Goal: Task Accomplishment & Management: Complete application form

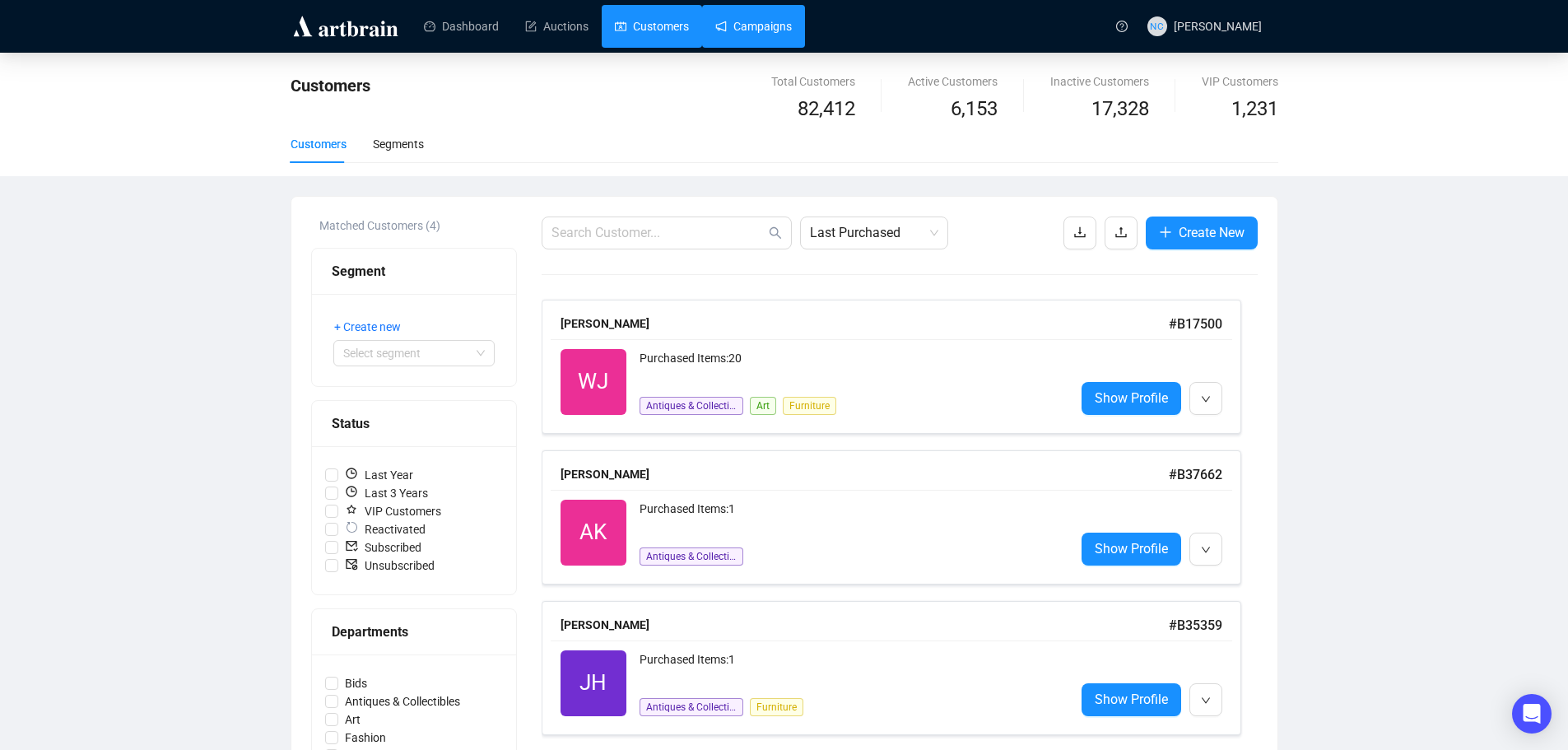
click at [763, 26] on link "Campaigns" at bounding box center [753, 26] width 76 height 43
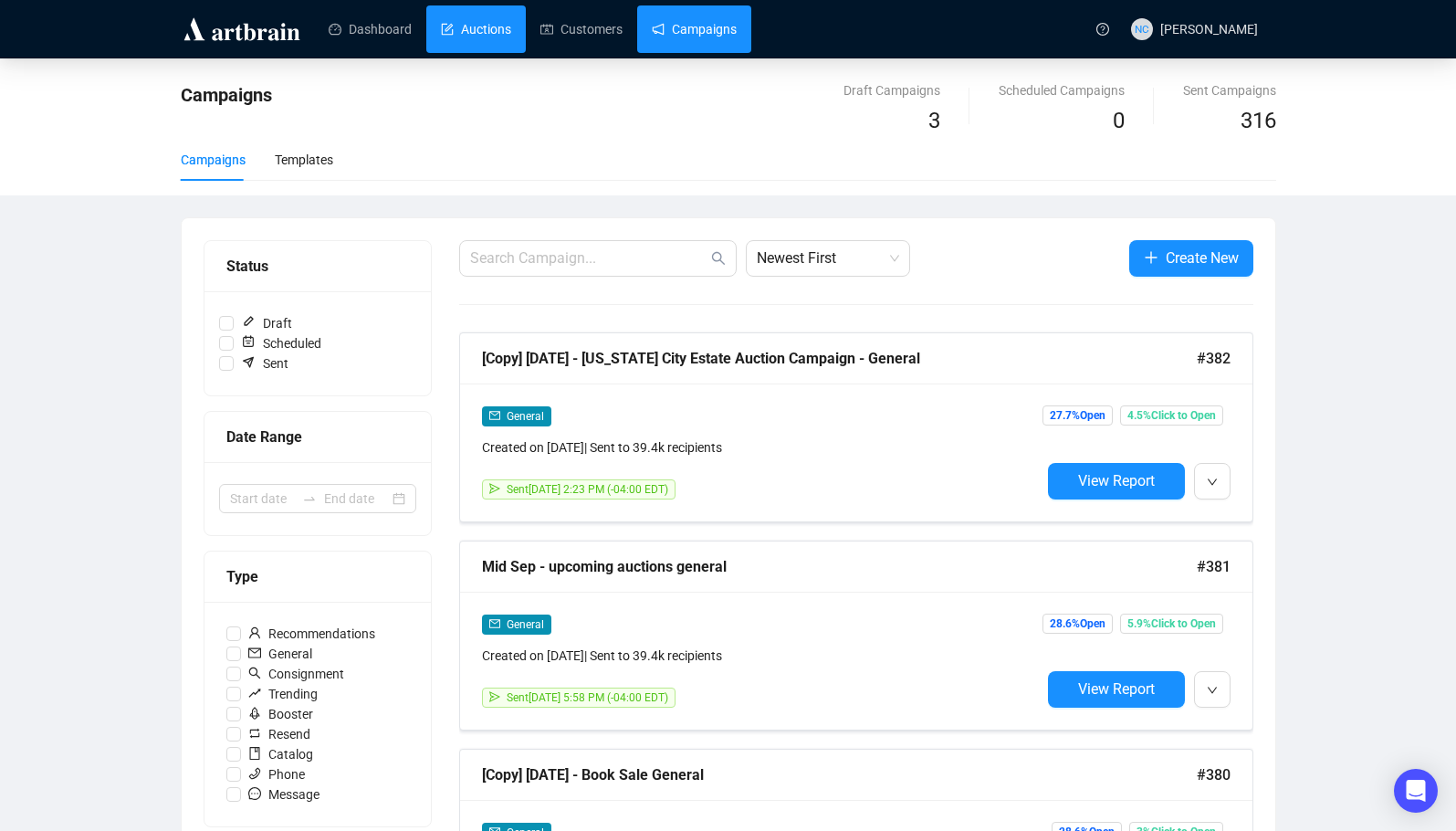
click at [479, 22] on link "Auctions" at bounding box center [476, 29] width 71 height 47
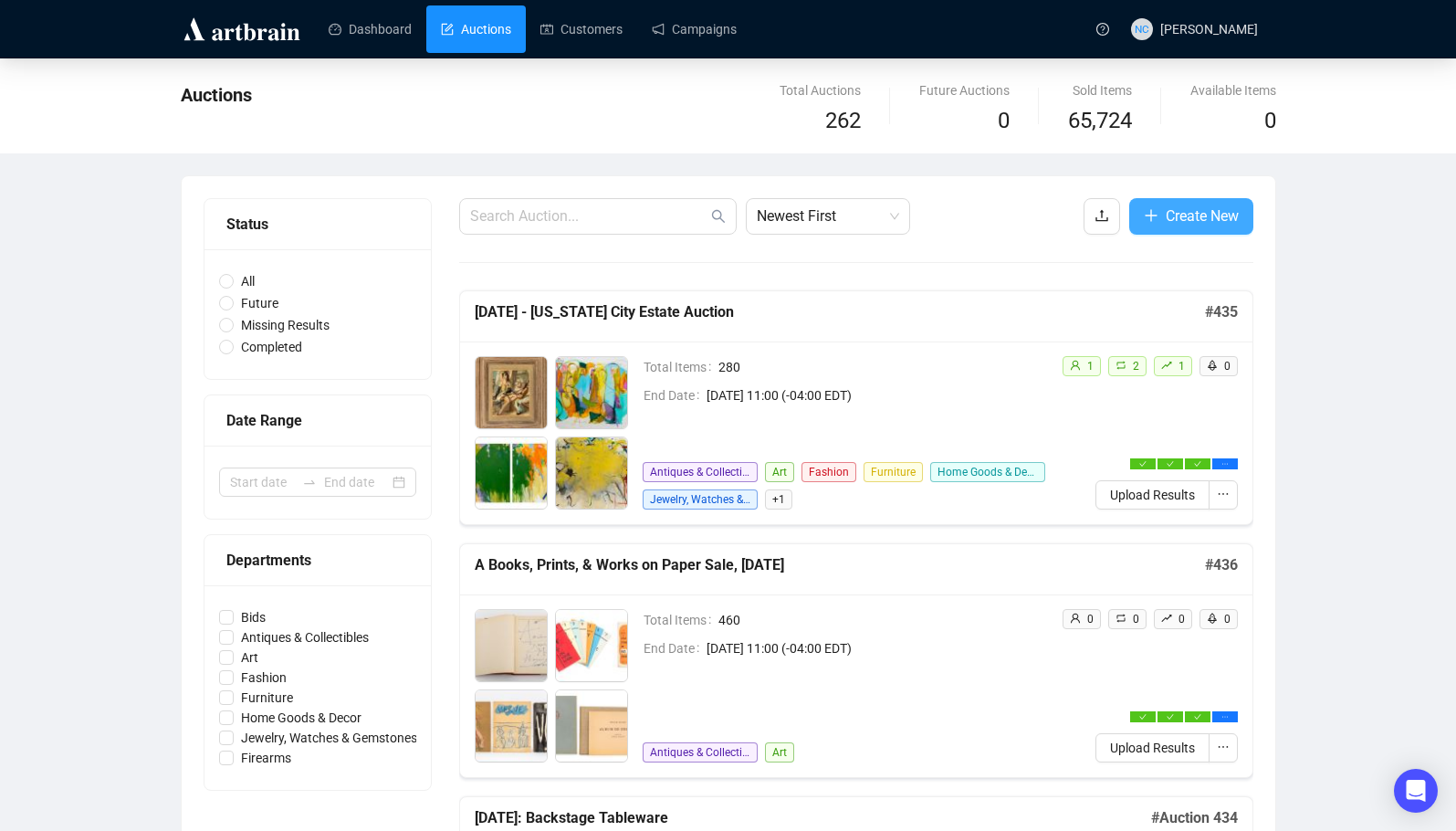
click at [1229, 213] on span "Create New" at bounding box center [1201, 216] width 73 height 23
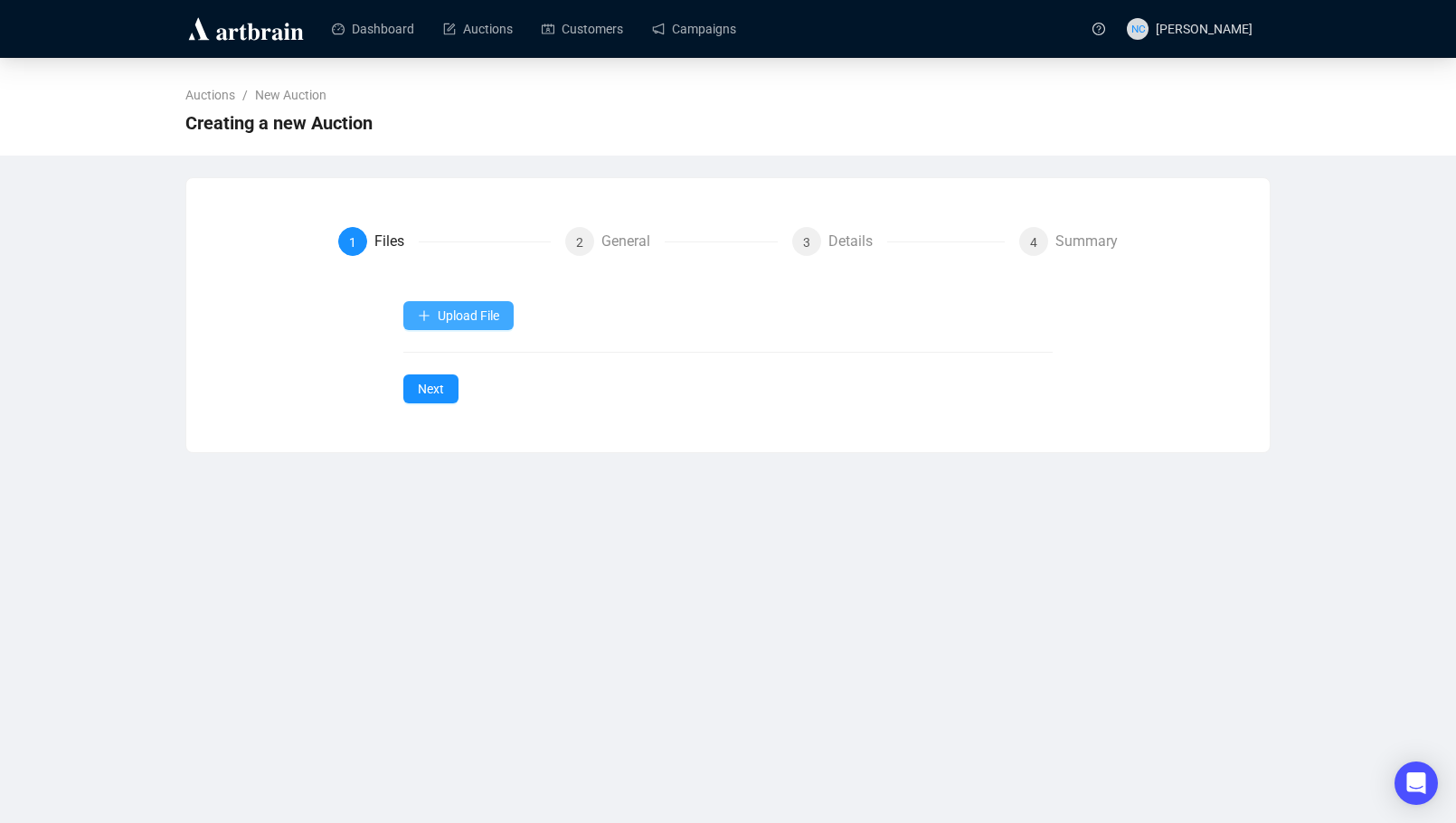
click at [442, 321] on span "Upload File" at bounding box center [468, 316] width 62 height 15
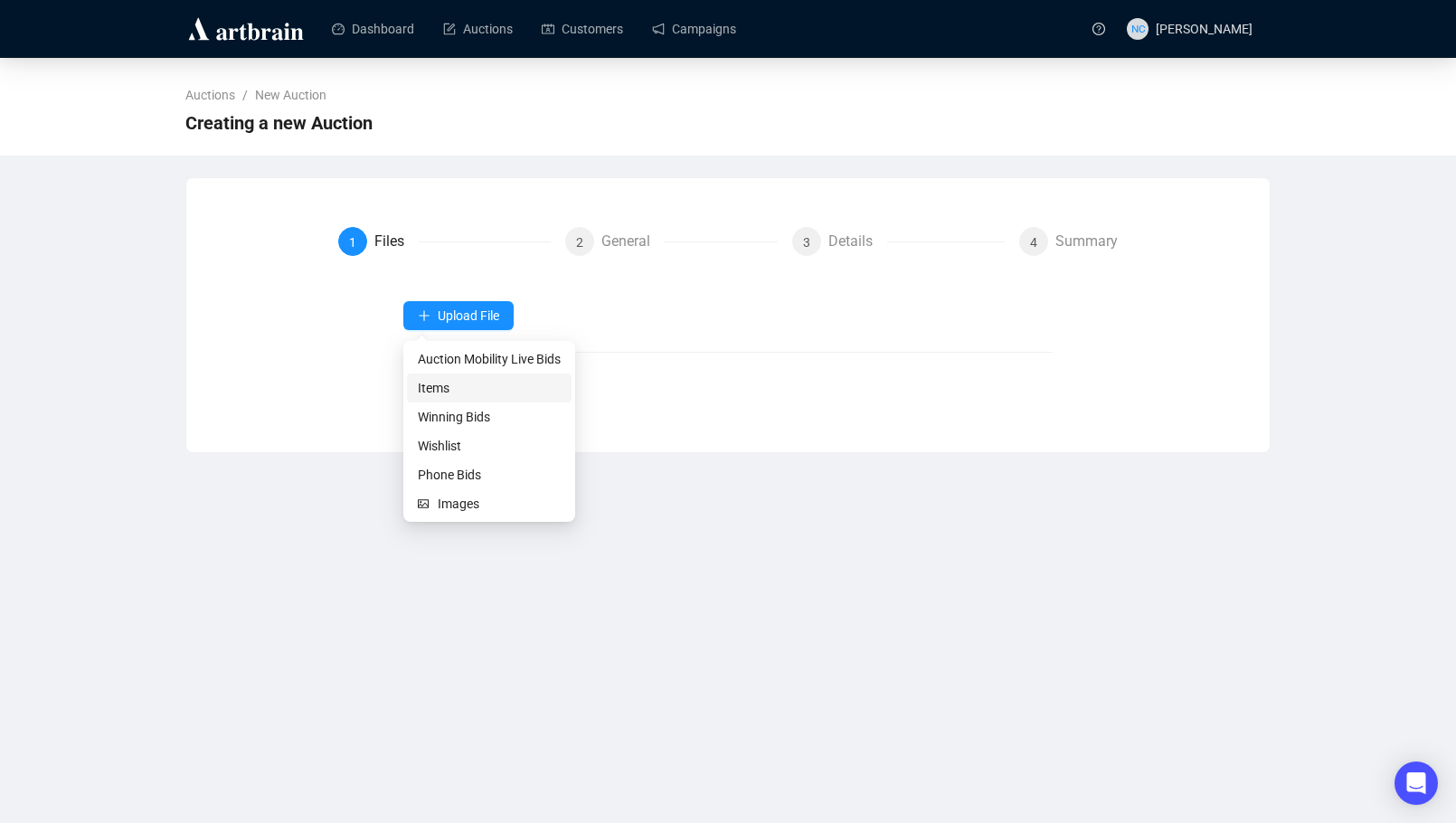
click at [487, 387] on span "Items" at bounding box center [489, 388] width 143 height 20
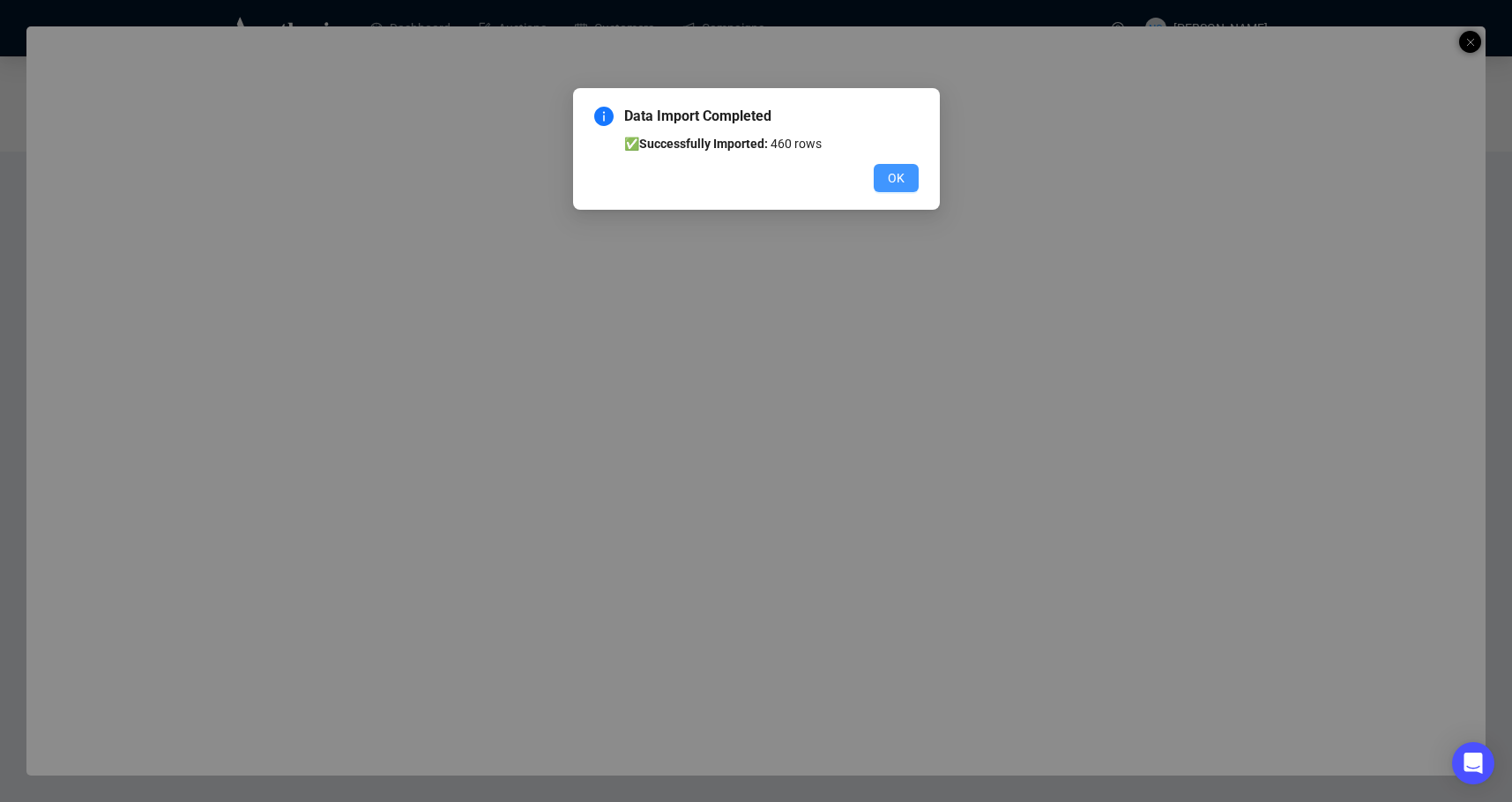
click at [898, 174] on span "OK" at bounding box center [896, 179] width 17 height 20
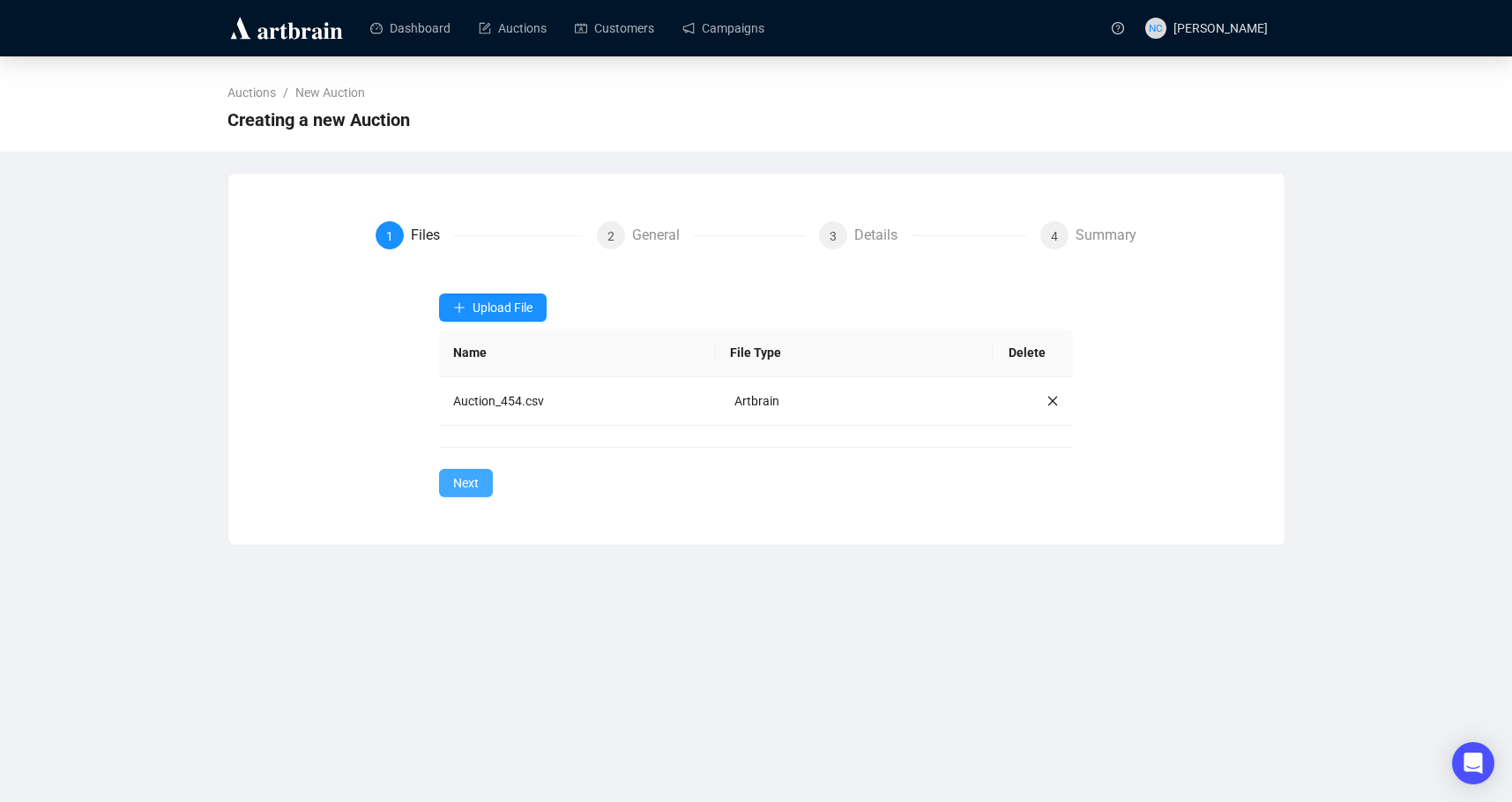
click at [470, 478] on span "Next" at bounding box center [466, 484] width 25 height 20
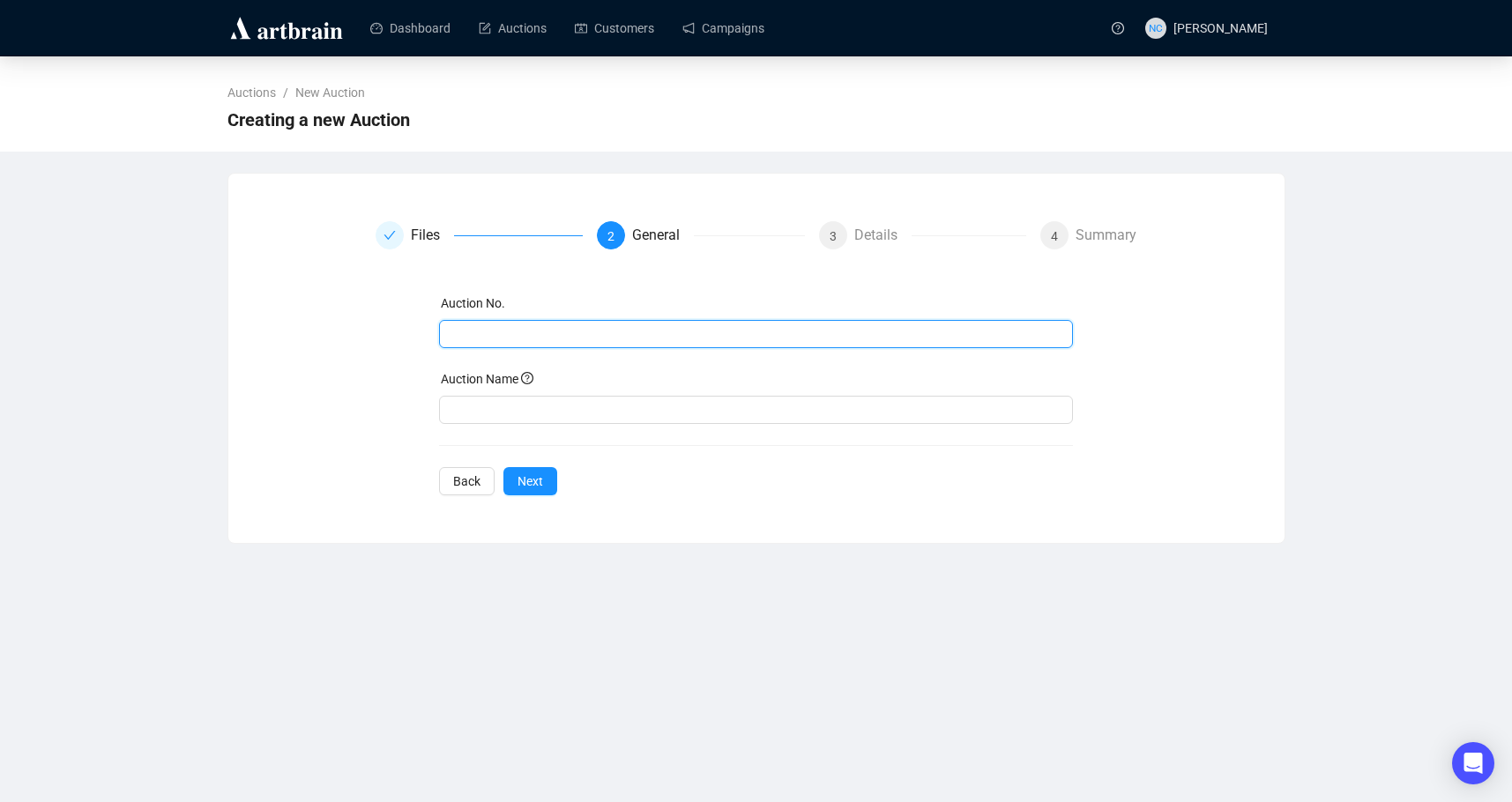
click at [519, 336] on input "text" at bounding box center [754, 335] width 609 height 20
type input "454"
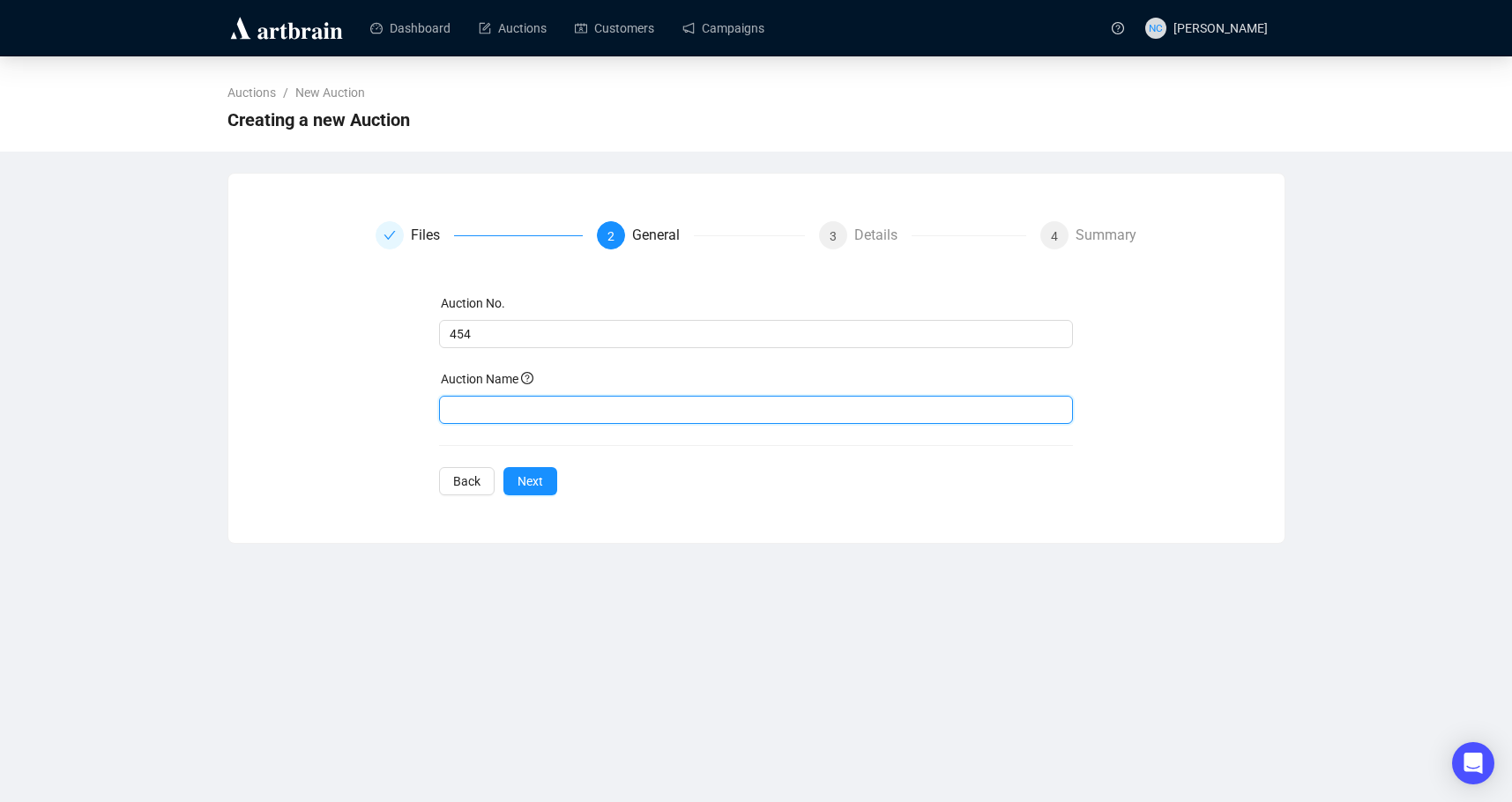
click at [503, 402] on input "text" at bounding box center [756, 409] width 634 height 28
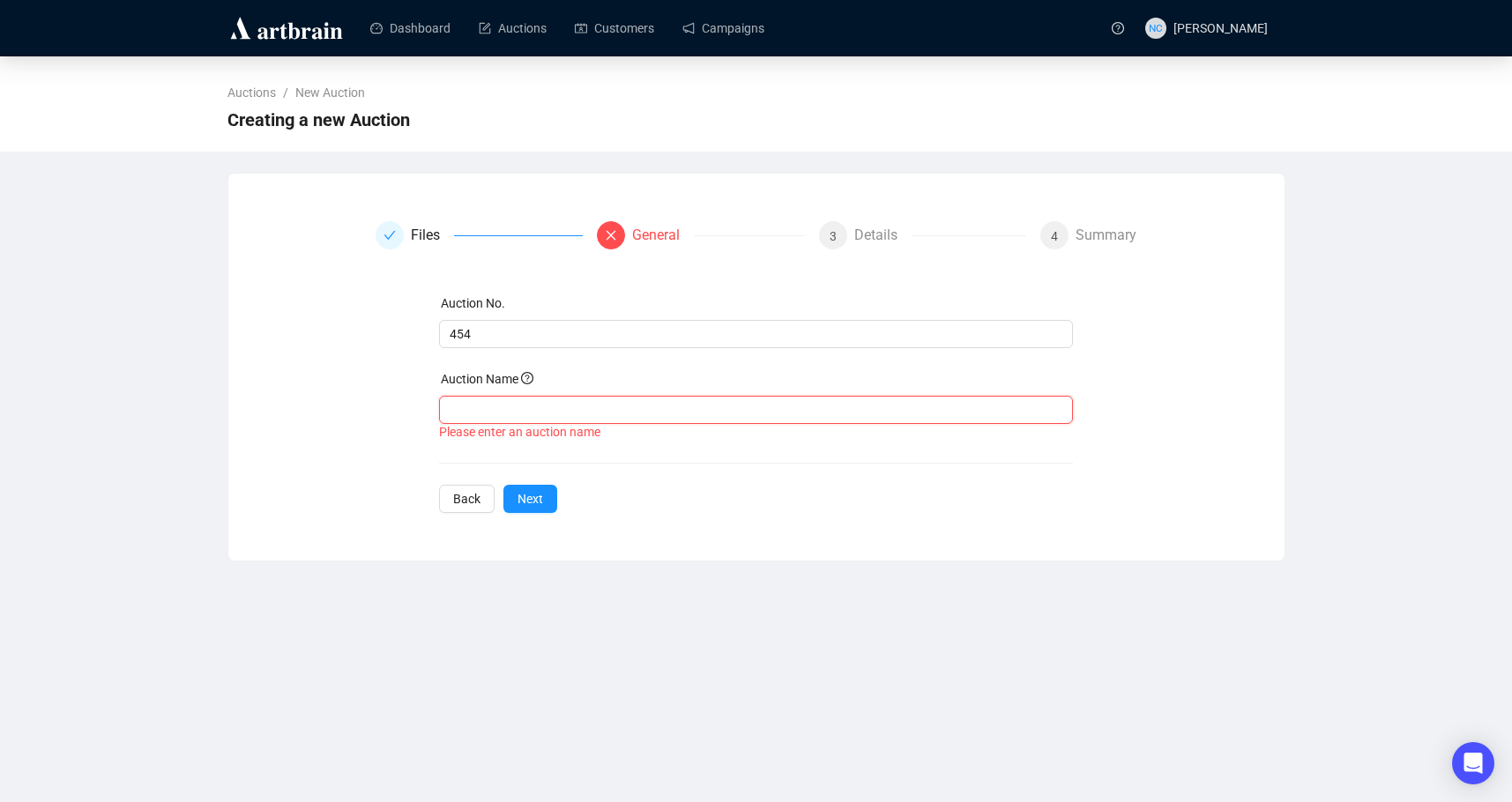
paste input "Showplace Backstage Auction, [DATE]"
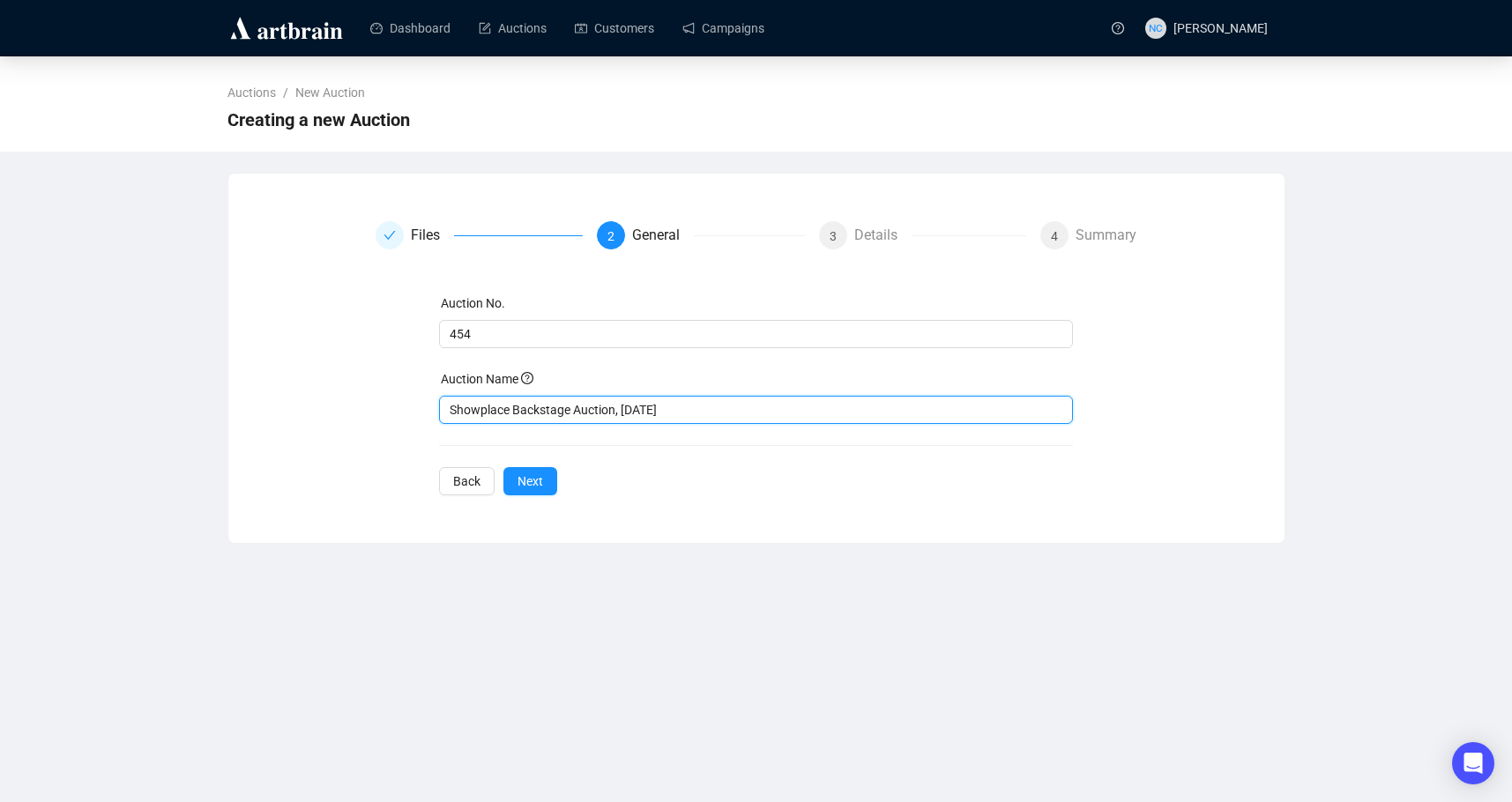
drag, startPoint x: 700, startPoint y: 413, endPoint x: 618, endPoint y: 406, distance: 82.3
click at [618, 406] on input "Showplace Backstage Auction, [DATE]" at bounding box center [756, 409] width 634 height 28
click at [445, 409] on input "Showplace Backstage Auction," at bounding box center [756, 409] width 634 height 28
paste input "[DATE]"
type input "[DATE] - Showplace Backstage Auction"
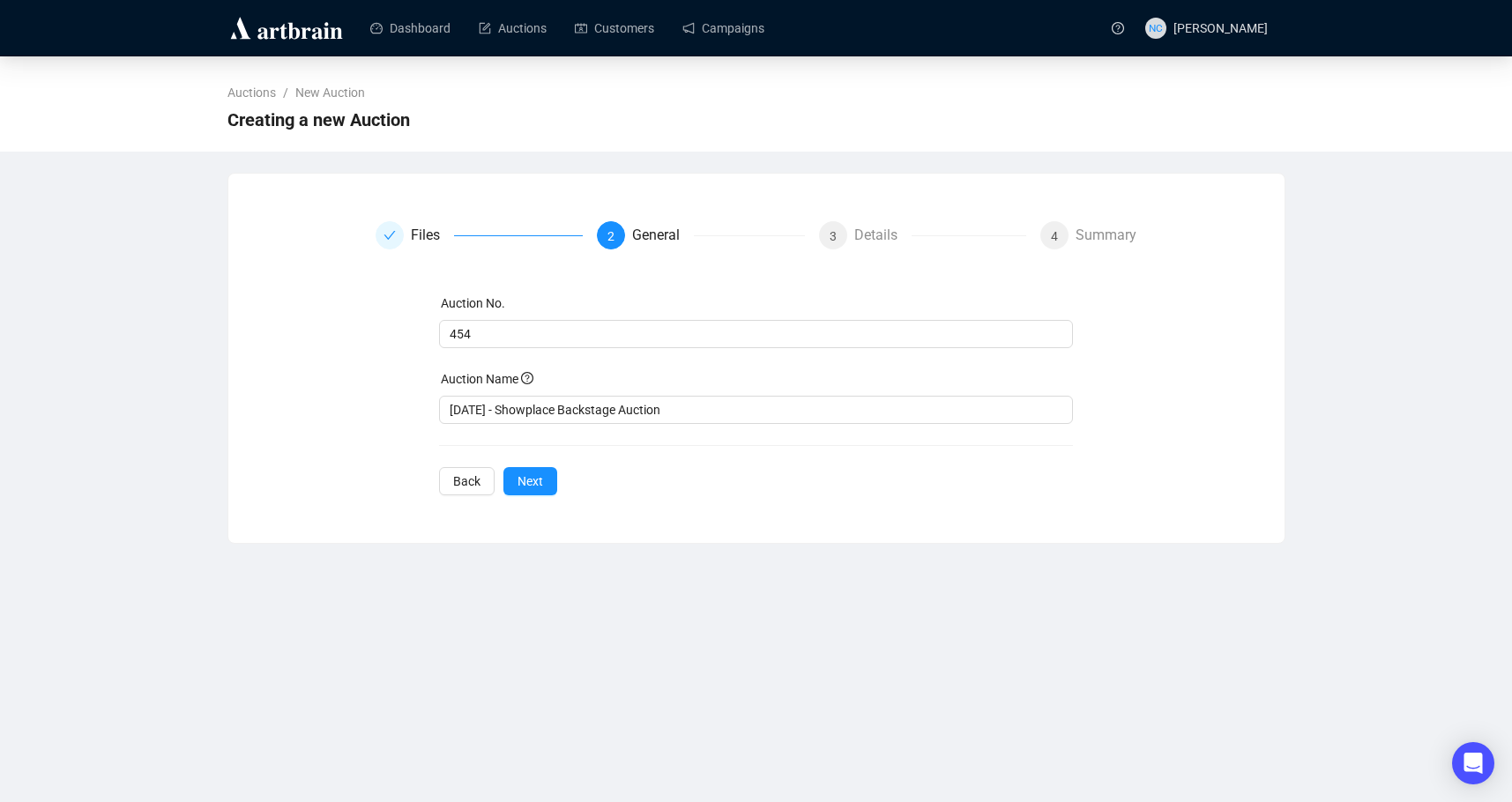
click at [742, 521] on div "Files 2 General 3 Details 4 Summary Auction No. 454 Auction Name [DATE] - Showp…" at bounding box center [756, 359] width 1058 height 371
click at [531, 480] on span "Next" at bounding box center [530, 482] width 25 height 20
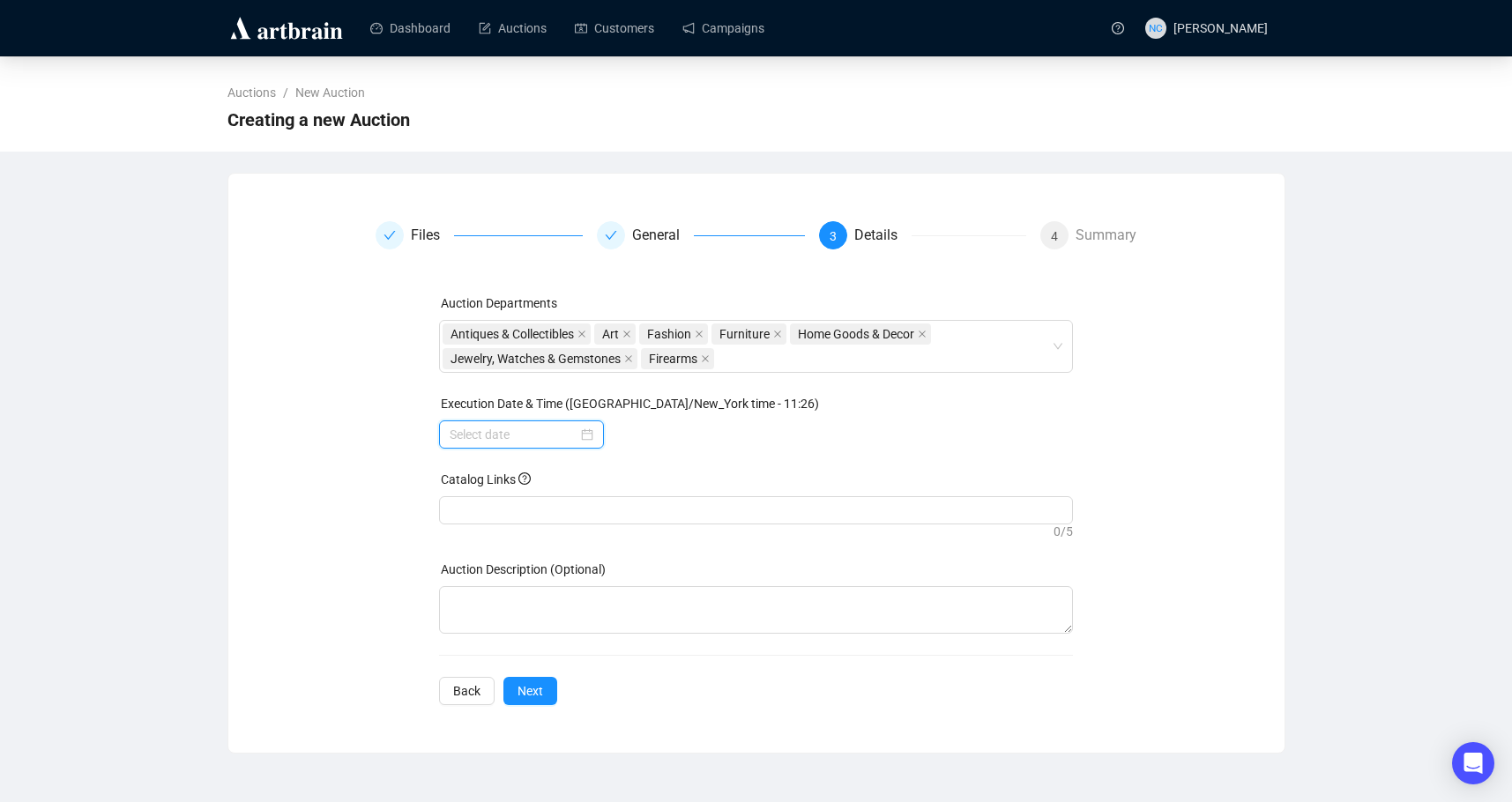
click at [531, 434] on input at bounding box center [513, 434] width 127 height 20
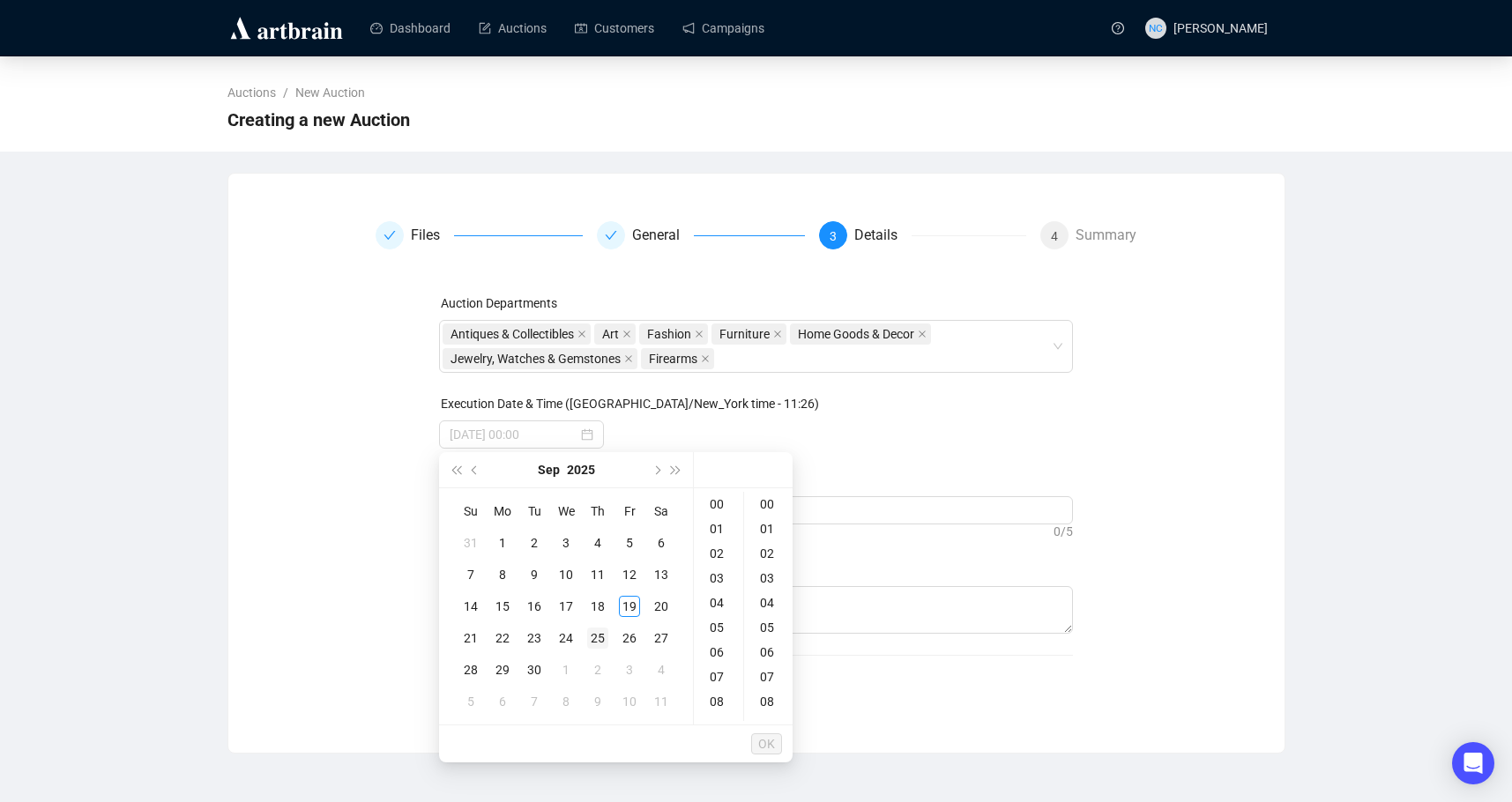
click at [601, 636] on div "25" at bounding box center [598, 638] width 22 height 22
click at [720, 597] on div "11" at bounding box center [718, 599] width 42 height 25
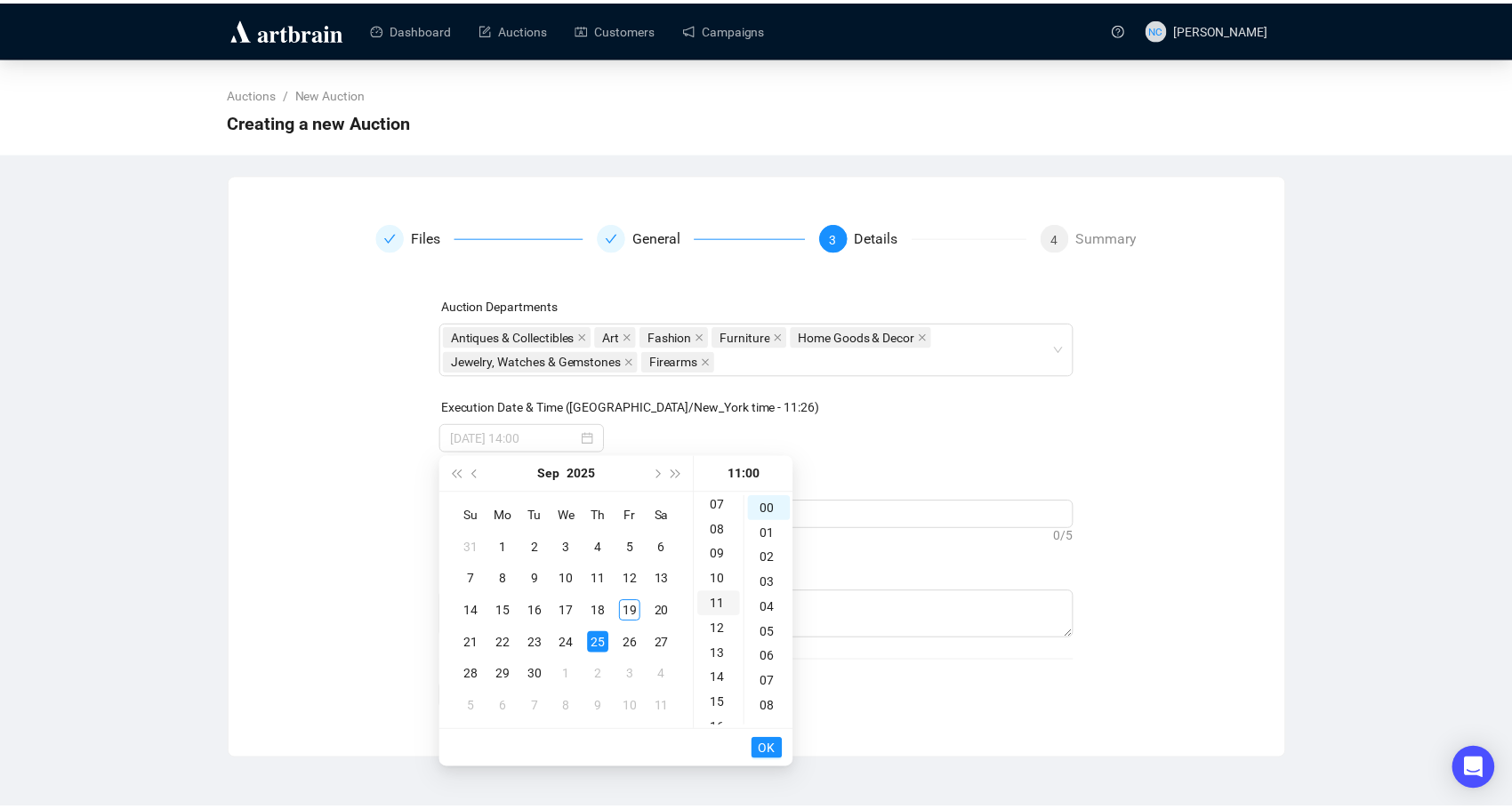
scroll to position [274, 0]
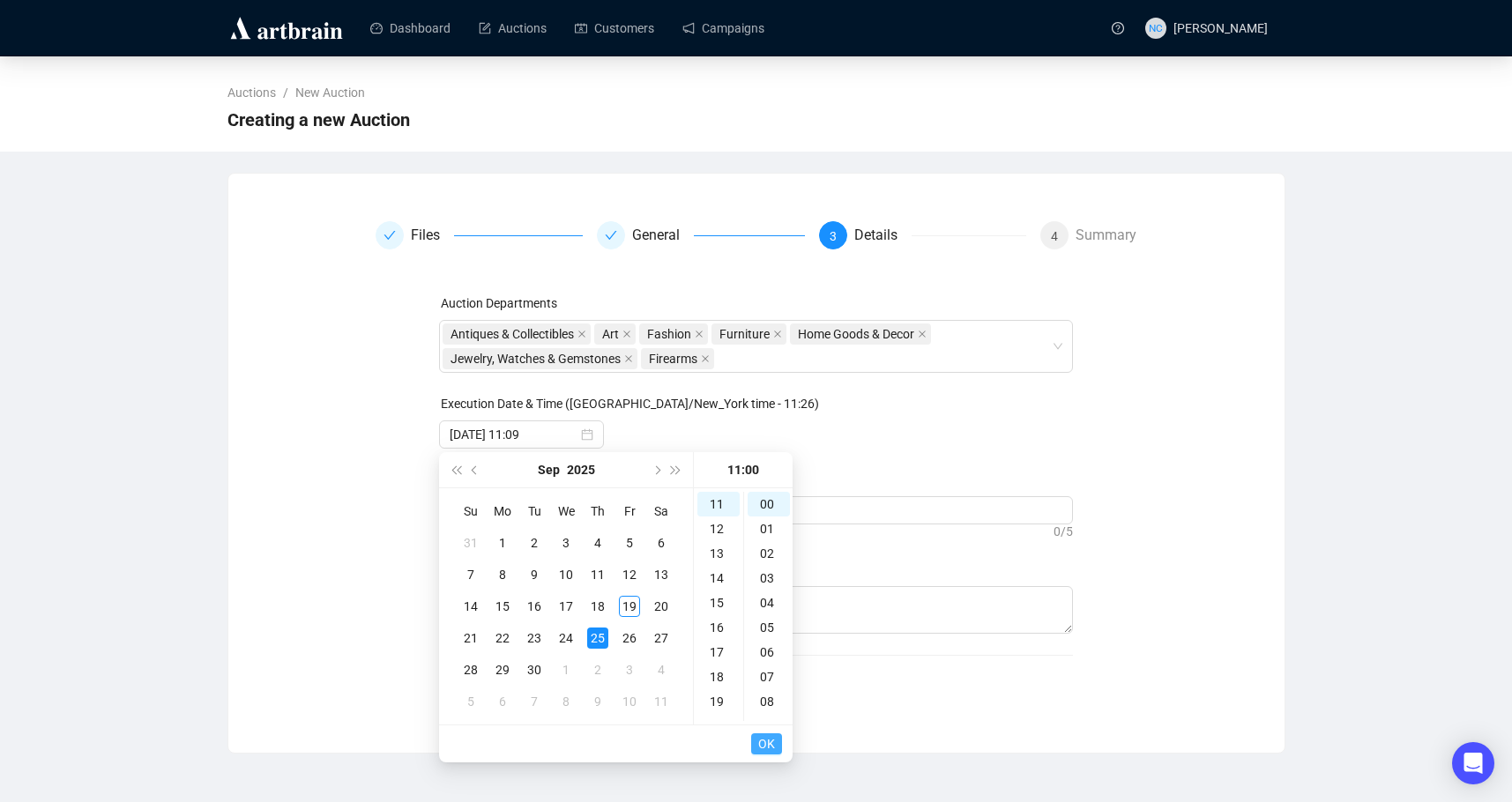
type input "[DATE] 11:00"
click at [769, 739] on span "OK" at bounding box center [766, 743] width 17 height 33
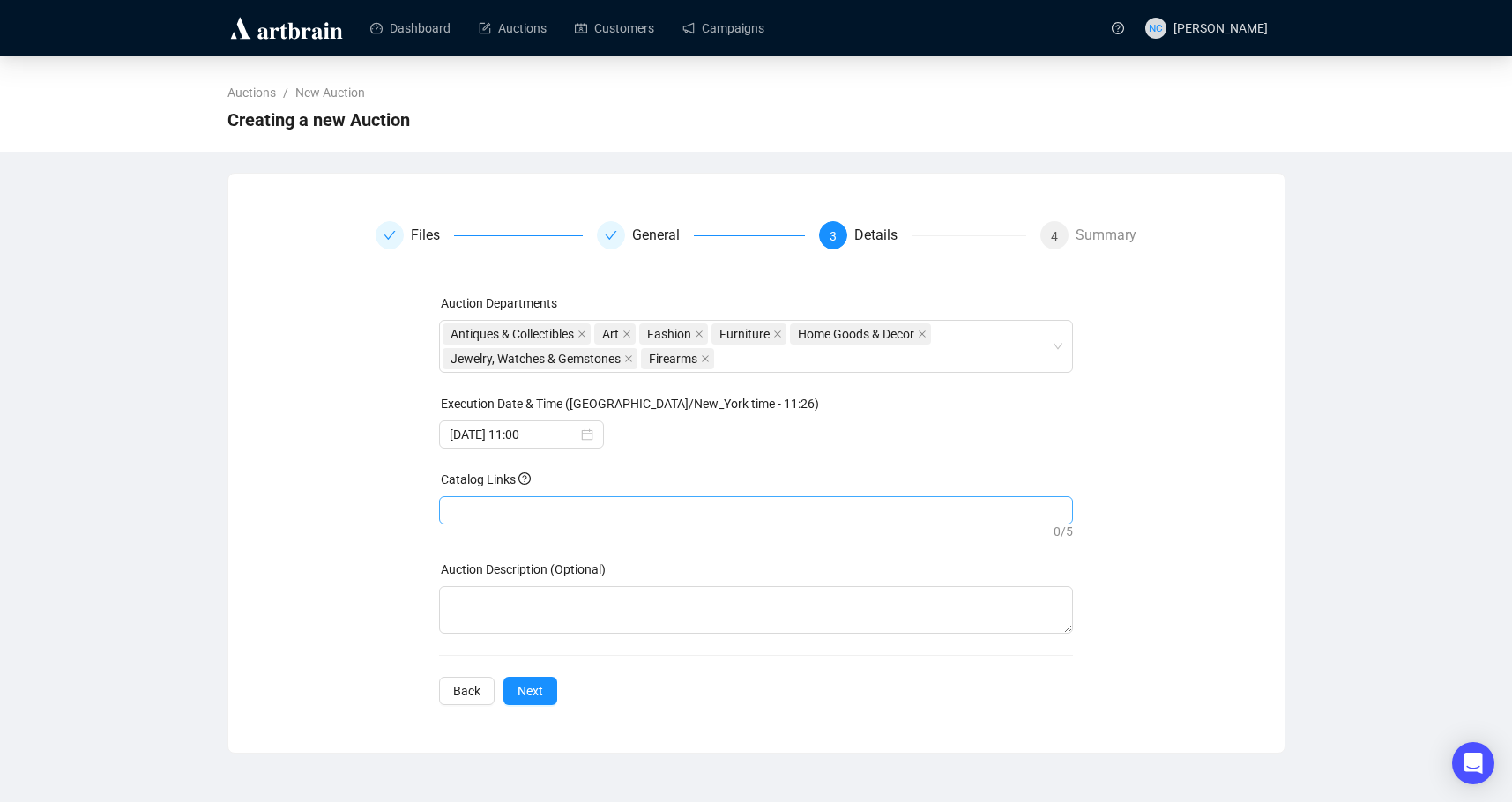
click at [546, 512] on div at bounding box center [756, 510] width 626 height 25
paste input "[URL][DOMAIN_NAME]"
type input "[URL][DOMAIN_NAME]"
click at [528, 689] on span "Next" at bounding box center [530, 691] width 25 height 20
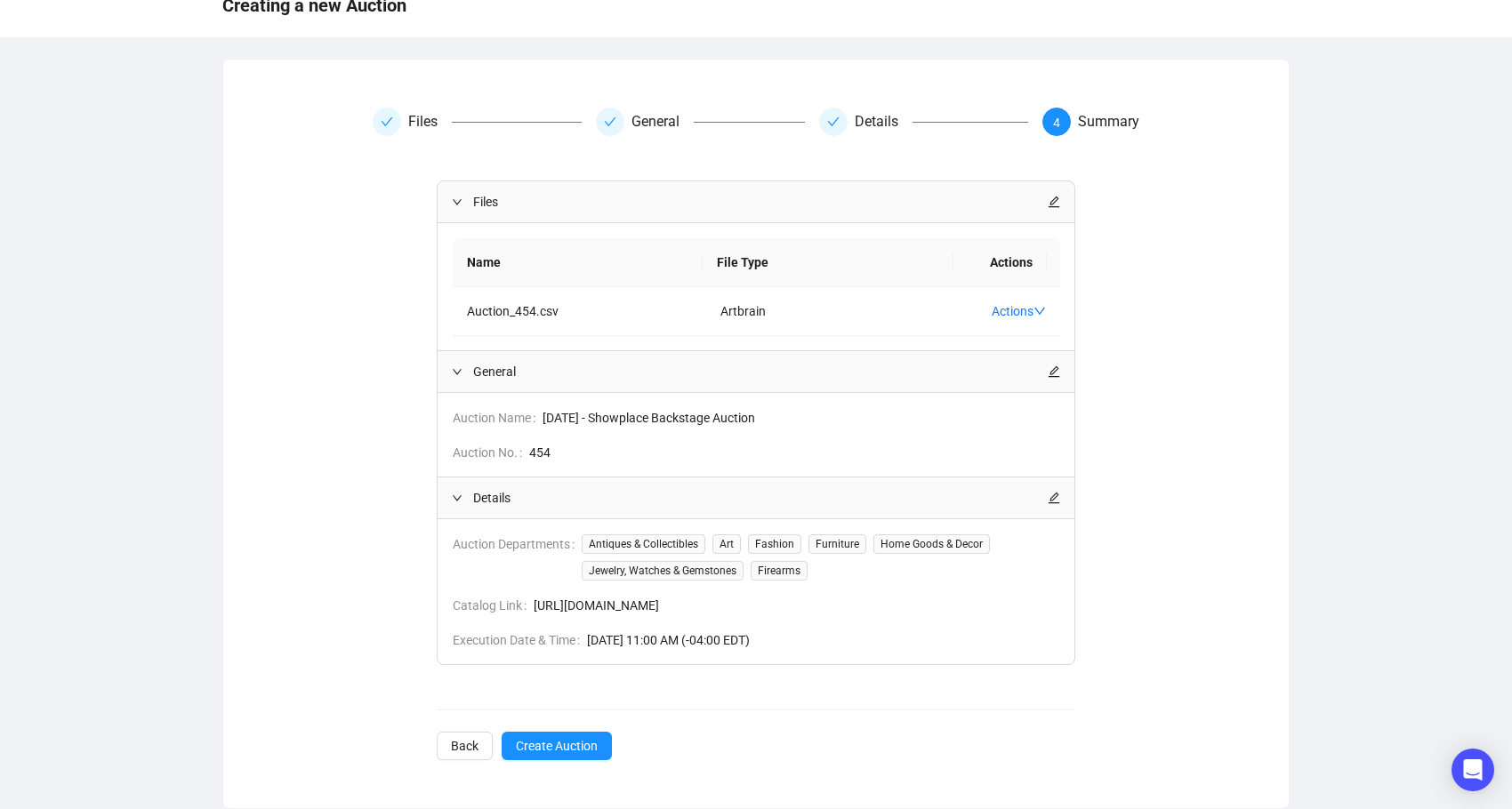
scroll to position [135, 0]
click at [533, 748] on span "Create Auction" at bounding box center [557, 746] width 81 height 20
